Goal: Use online tool/utility: Utilize a website feature to perform a specific function

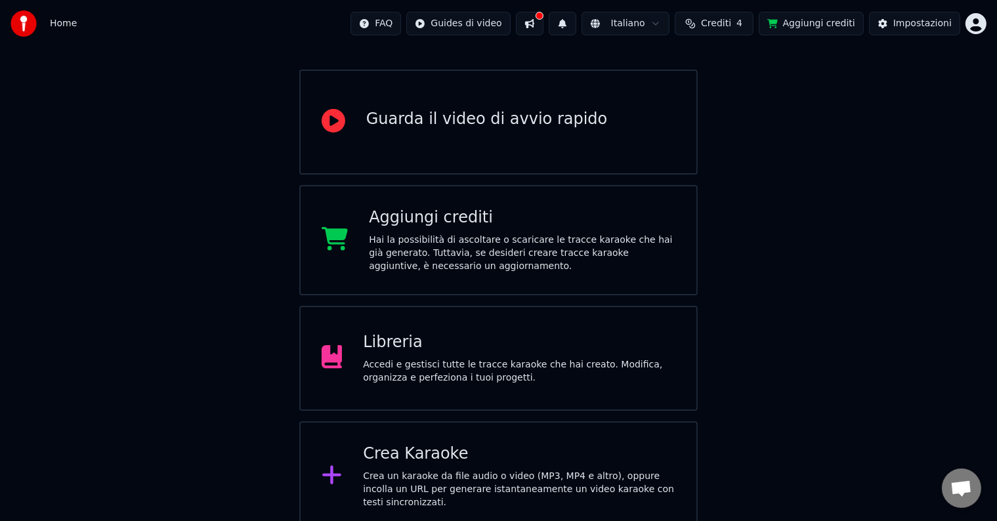
scroll to position [103, 0]
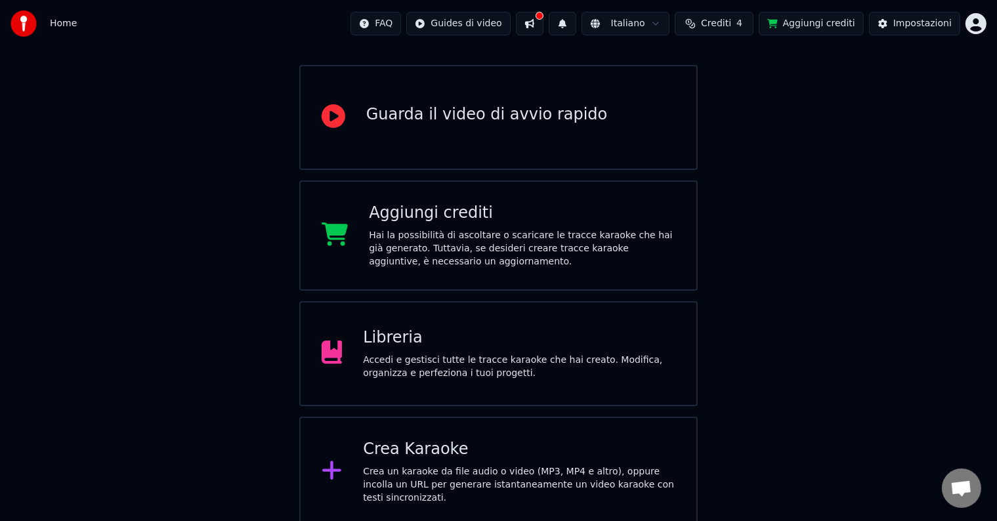
click at [455, 453] on div "Crea Karaoke" at bounding box center [519, 449] width 313 height 21
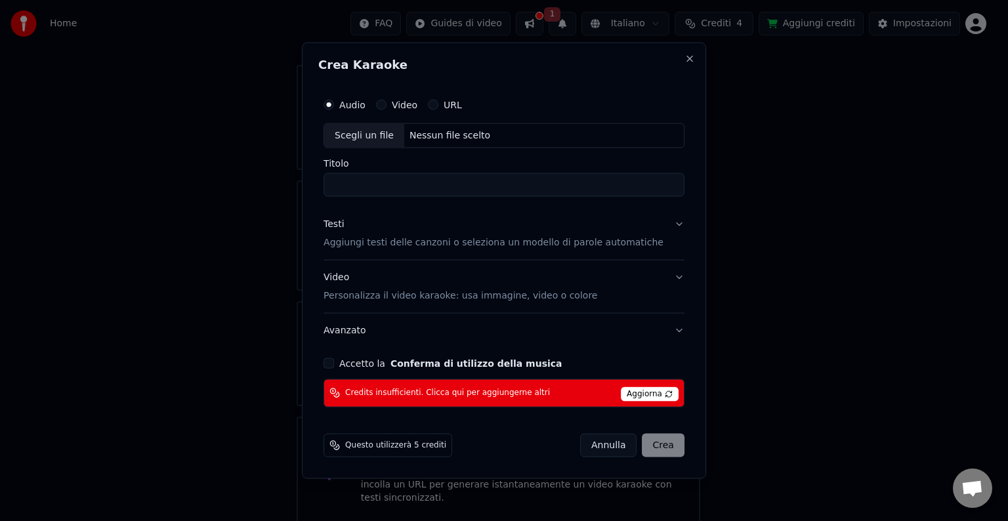
click at [638, 391] on span "Aggiorna" at bounding box center [650, 394] width 58 height 14
click at [509, 389] on span "Credits insufficienti. Clicca qui per aggiungerne altri" at bounding box center [447, 393] width 205 height 11
click at [434, 389] on span "Credits insufficienti. Clicca qui per aggiungerne altri" at bounding box center [447, 393] width 205 height 11
click at [685, 59] on button "Close" at bounding box center [690, 59] width 11 height 11
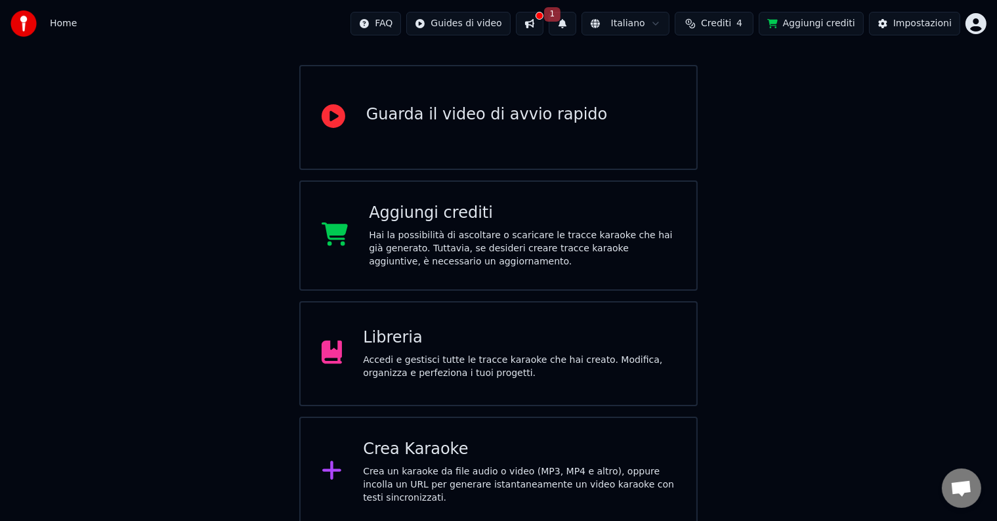
click at [468, 456] on div "Crea Karaoke" at bounding box center [519, 449] width 313 height 21
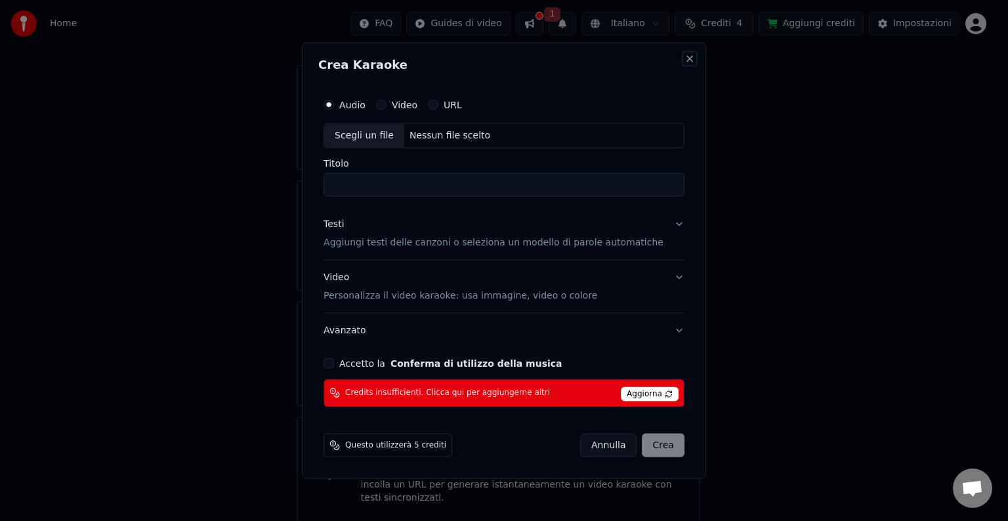
click at [687, 58] on button "Close" at bounding box center [690, 59] width 11 height 11
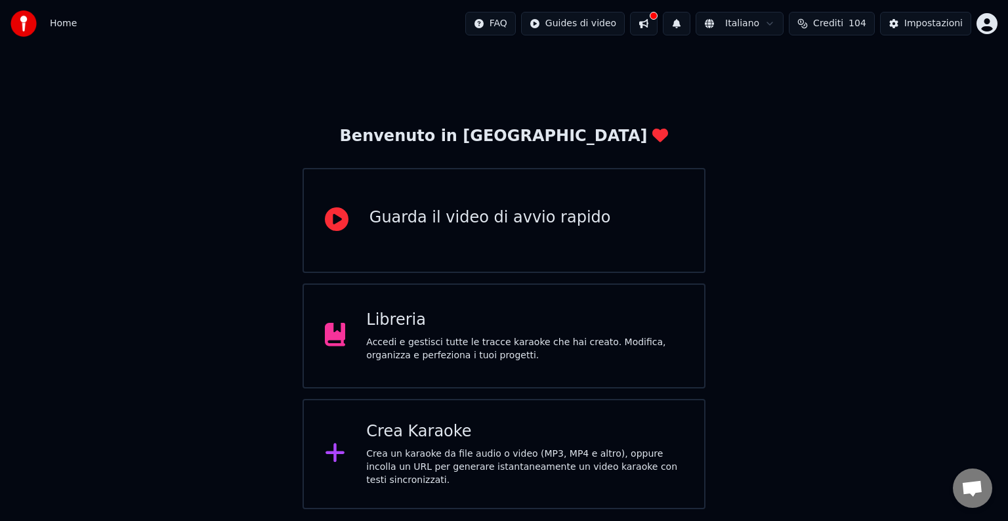
click at [530, 442] on div "Crea Karaoke" at bounding box center [524, 431] width 317 height 21
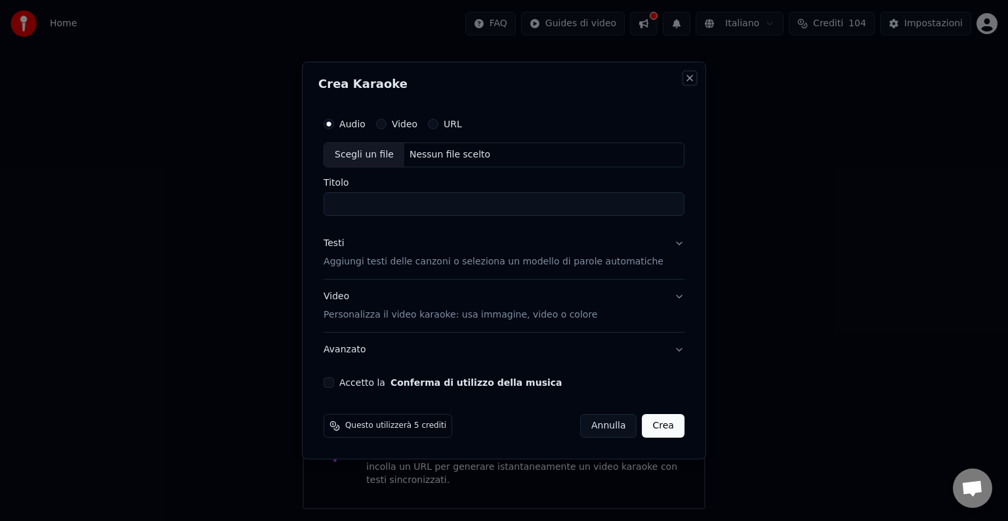
click at [685, 78] on button "Close" at bounding box center [690, 78] width 11 height 11
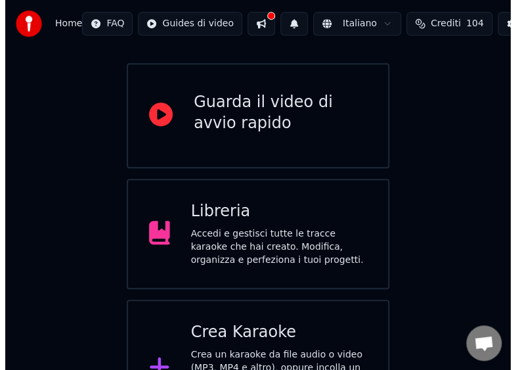
scroll to position [157, 0]
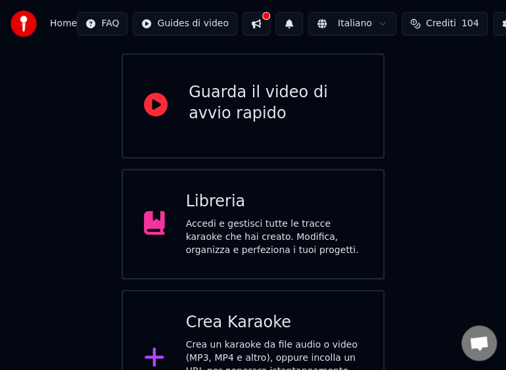
click at [233, 338] on div "Crea un karaoke da file audio o video (MP3, MP4 e altro), oppure incolla un URL…" at bounding box center [274, 371] width 177 height 66
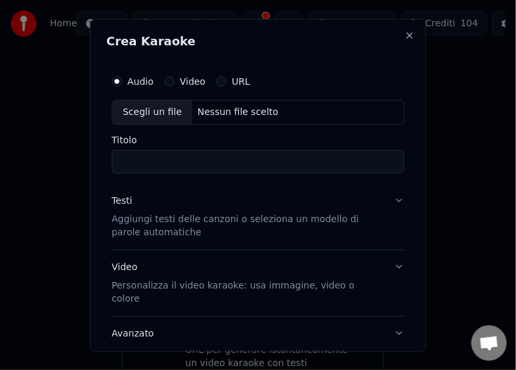
click at [127, 109] on div "Scegli un file" at bounding box center [152, 112] width 80 height 24
type input "**********"
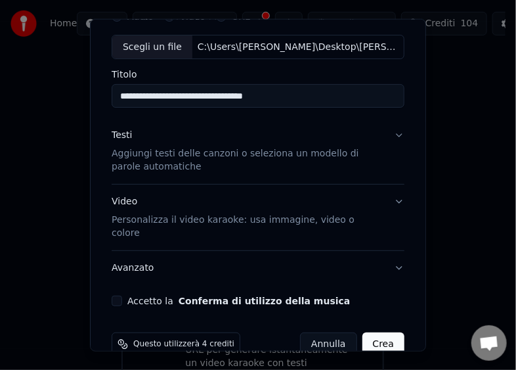
scroll to position [77, 0]
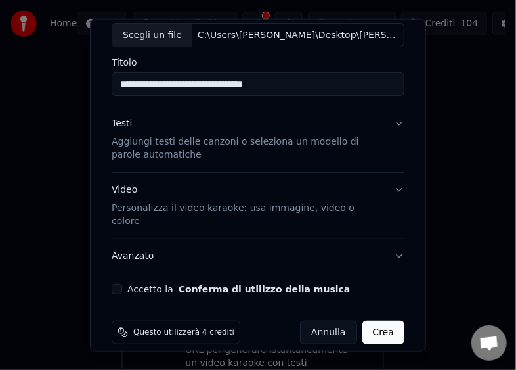
click at [121, 284] on button "Accetto la Conferma di utilizzo della musica" at bounding box center [117, 289] width 11 height 11
click at [362, 320] on button "Crea" at bounding box center [383, 332] width 42 height 24
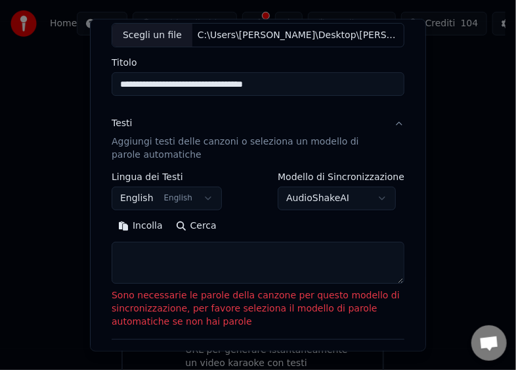
click at [138, 224] on button "Incolla" at bounding box center [141, 225] width 58 height 21
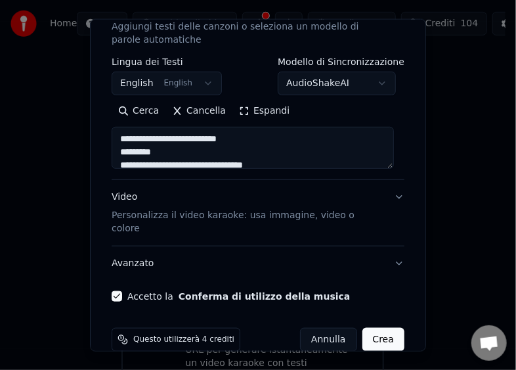
scroll to position [199, 0]
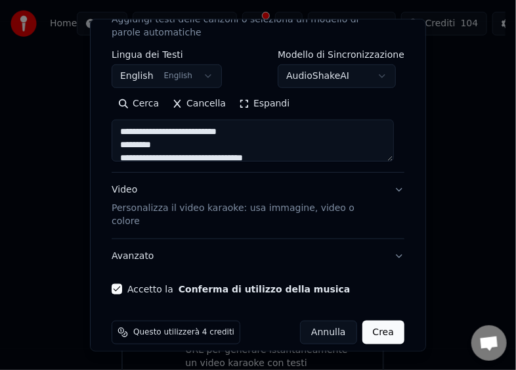
type textarea "**********"
click at [373, 320] on button "Crea" at bounding box center [383, 332] width 42 height 24
select select "**"
type textarea "**********"
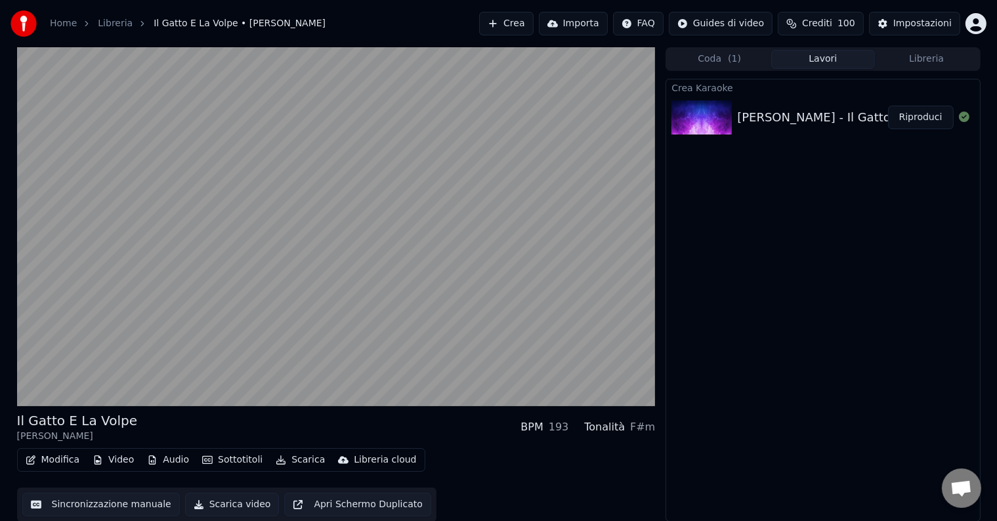
click at [196, 502] on button "Scarica video" at bounding box center [232, 505] width 95 height 24
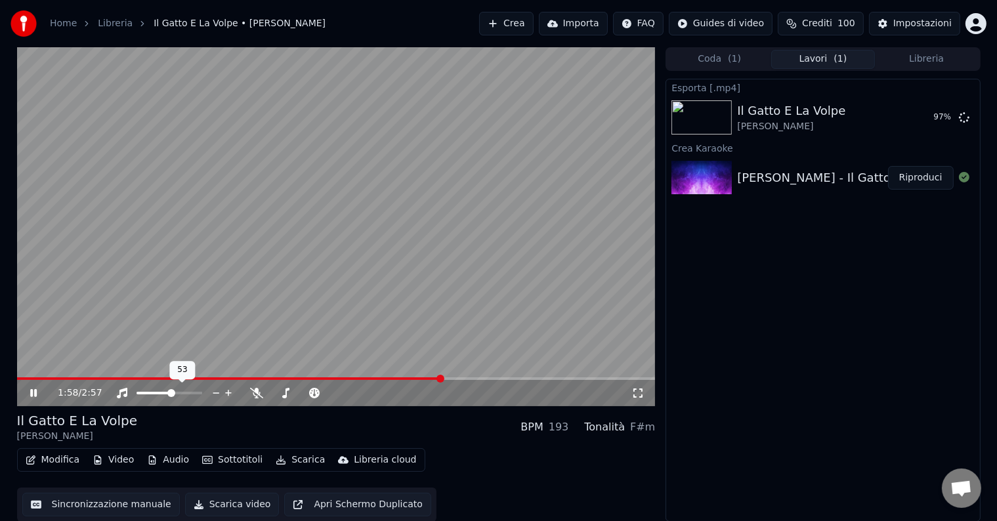
click at [171, 393] on span at bounding box center [154, 393] width 35 height 3
click at [164, 393] on span at bounding box center [165, 393] width 8 height 8
